Goal: Transaction & Acquisition: Purchase product/service

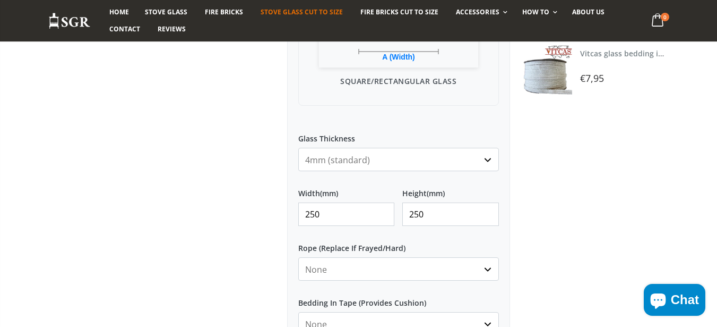
type input "250"
click at [268, 205] on div at bounding box center [159, 109] width 239 height 736
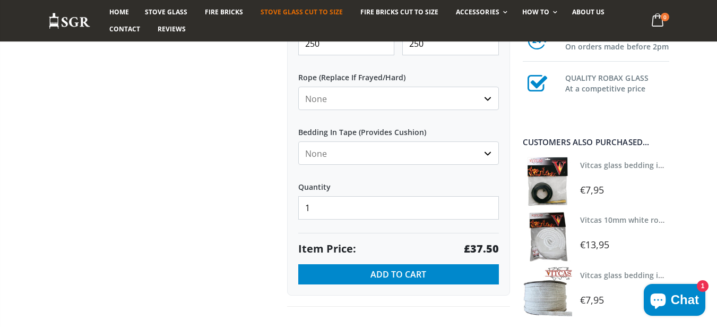
scroll to position [573, 0]
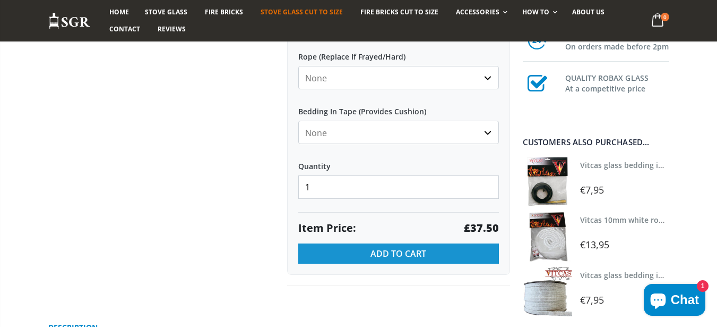
click at [358, 245] on button "Add to Cart" at bounding box center [398, 253] width 201 height 20
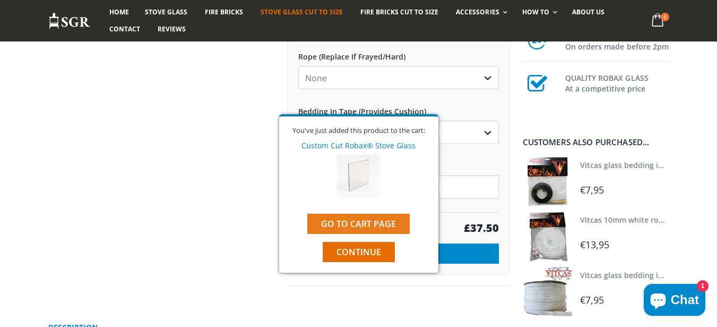
click at [355, 225] on link "Go to cart page" at bounding box center [358, 223] width 102 height 20
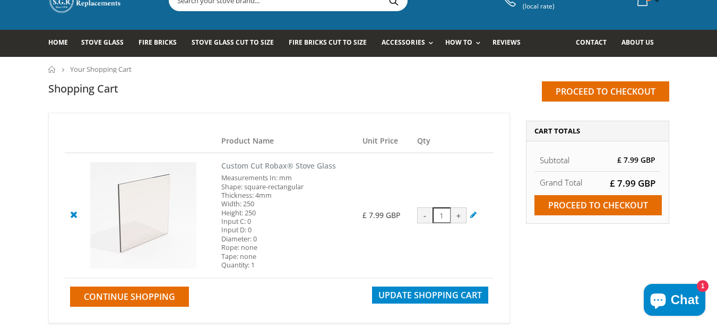
scroll to position [64, 0]
